Goal: Information Seeking & Learning: Learn about a topic

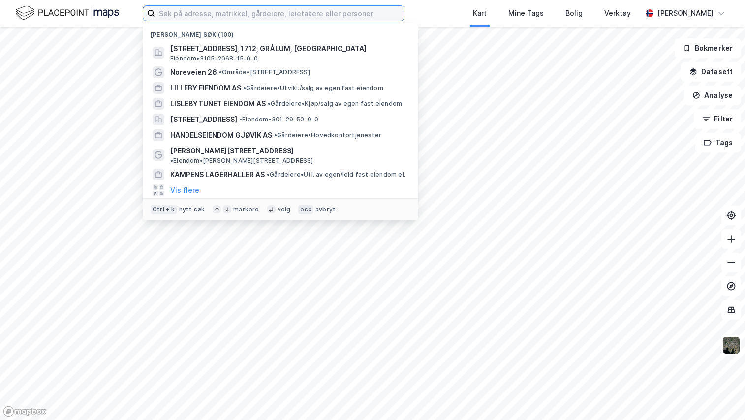
click at [182, 9] on input at bounding box center [279, 13] width 249 height 15
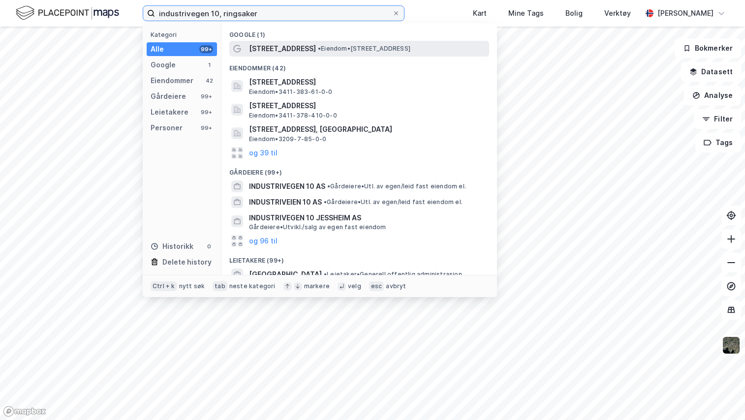
type input "industrivegen 10, ringsaker"
click at [267, 47] on span "[STREET_ADDRESS]" at bounding box center [282, 49] width 67 height 12
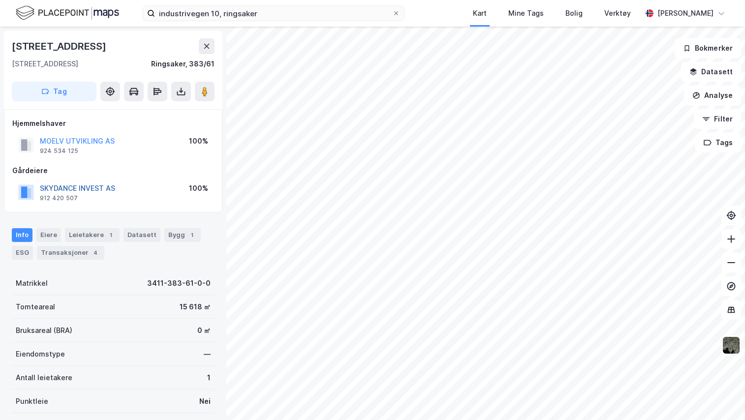
click at [0, 0] on button "SKYDANCE INVEST AS" at bounding box center [0, 0] width 0 height 0
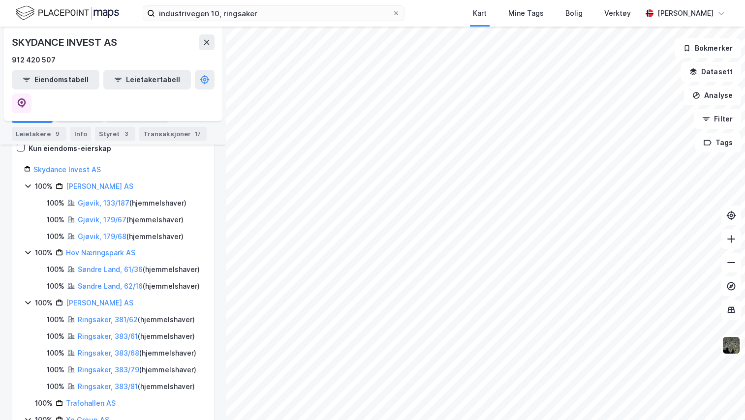
scroll to position [158, 0]
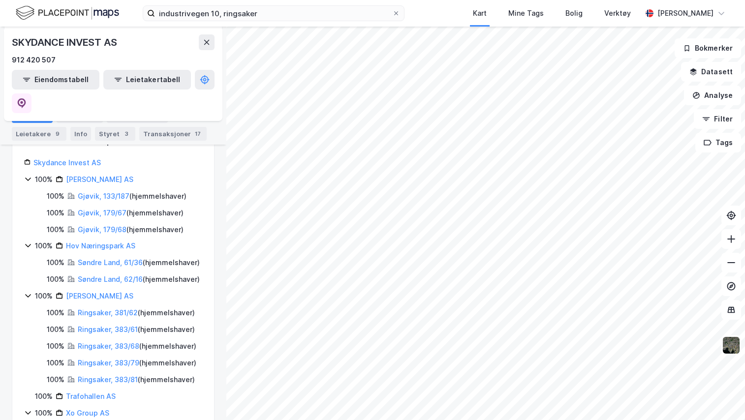
click at [134, 257] on div "Søndre Land, 61/36 ( hjemmelshaver )" at bounding box center [139, 263] width 122 height 12
click at [130, 258] on link "Søndre Land, 61/36" at bounding box center [110, 262] width 65 height 8
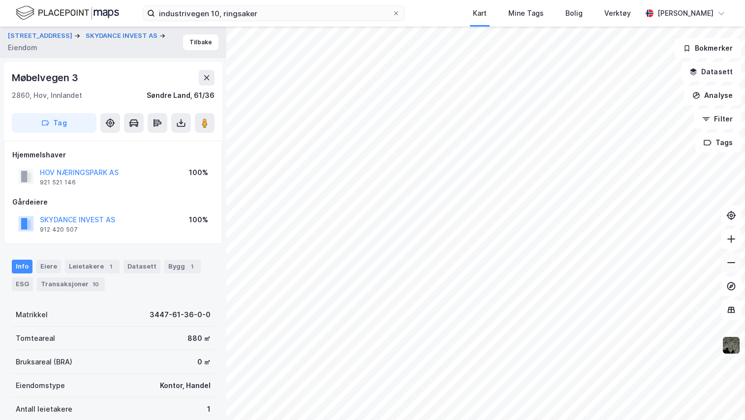
click at [736, 266] on icon at bounding box center [731, 263] width 10 height 10
click at [732, 243] on icon at bounding box center [731, 239] width 10 height 10
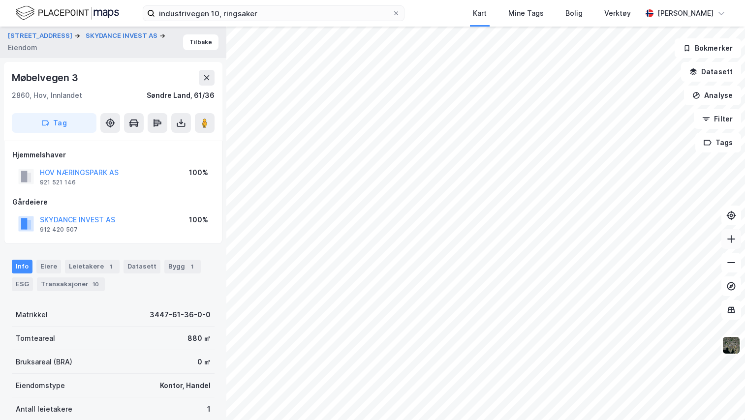
click at [732, 243] on icon at bounding box center [731, 239] width 10 height 10
click at [0, 0] on button "SKYDANCE INVEST AS" at bounding box center [0, 0] width 0 height 0
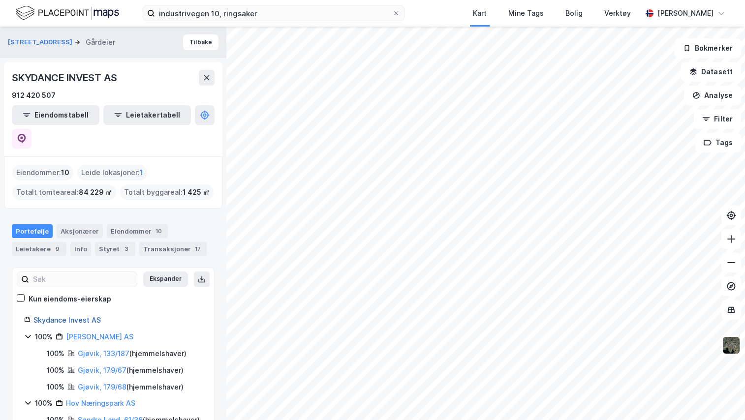
click at [66, 316] on link "Skydance Invest AS" at bounding box center [66, 320] width 67 height 8
